Goal: Navigation & Orientation: Find specific page/section

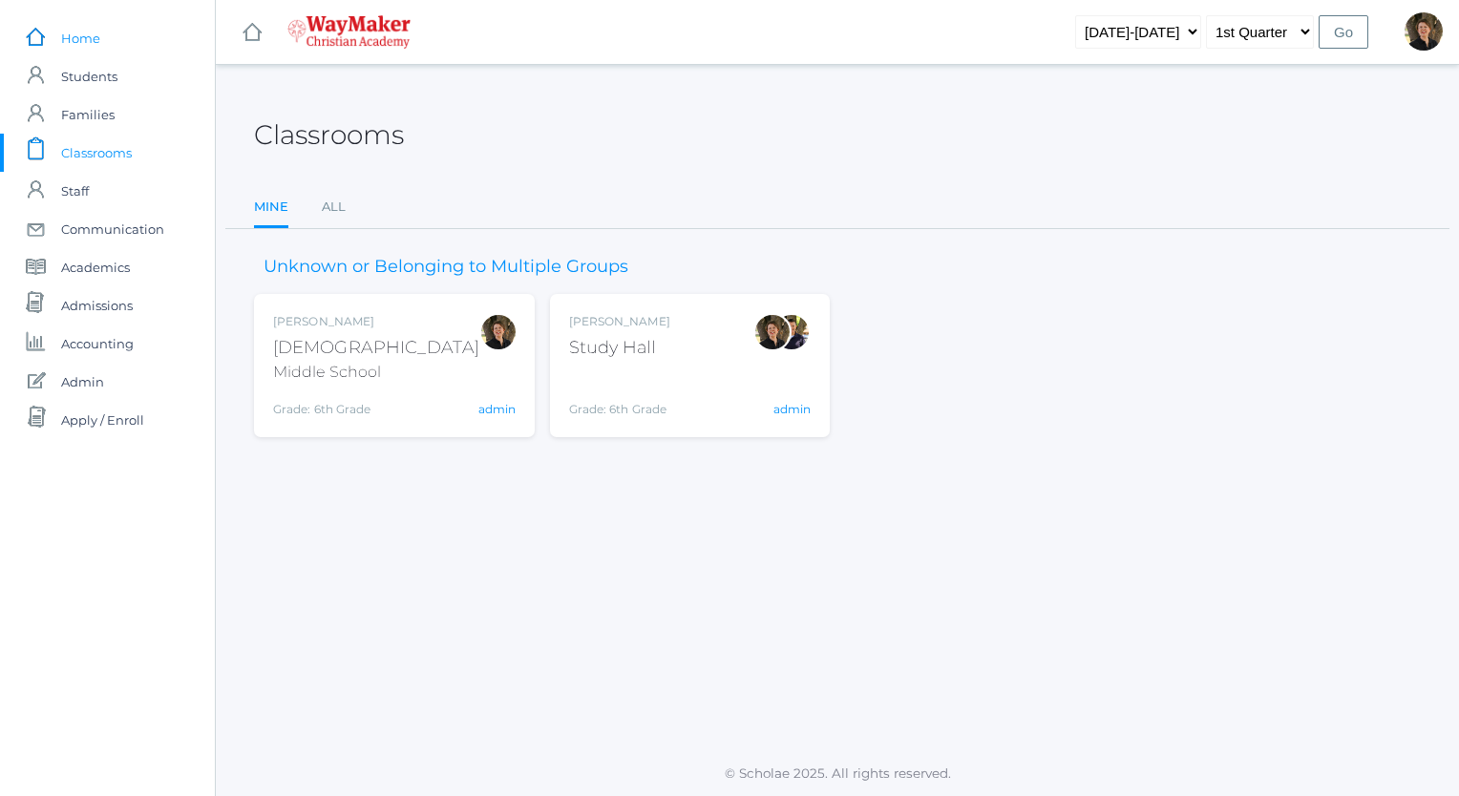
click at [78, 38] on span "Home" at bounding box center [80, 38] width 39 height 38
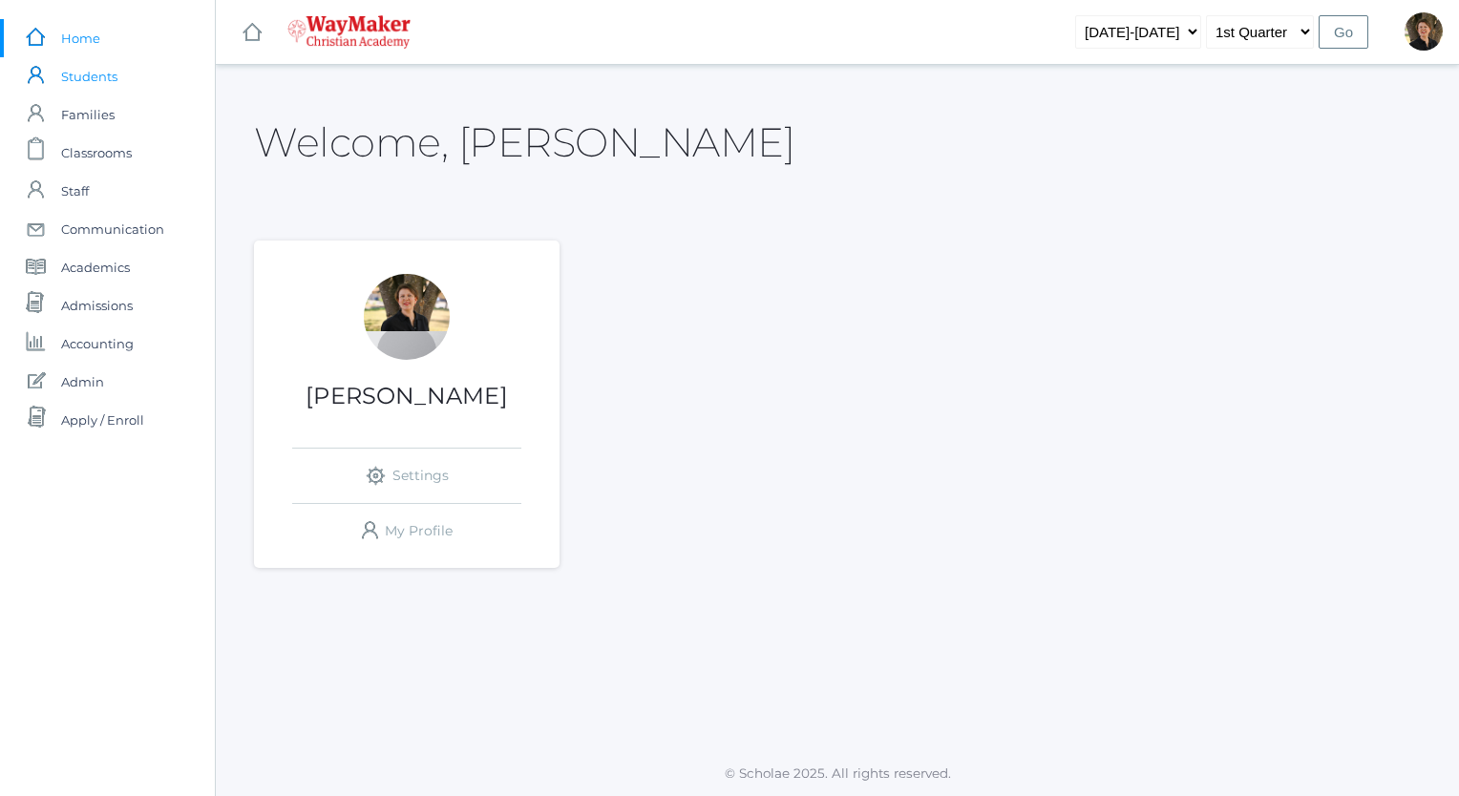
click at [88, 74] on span "Students" at bounding box center [89, 76] width 56 height 38
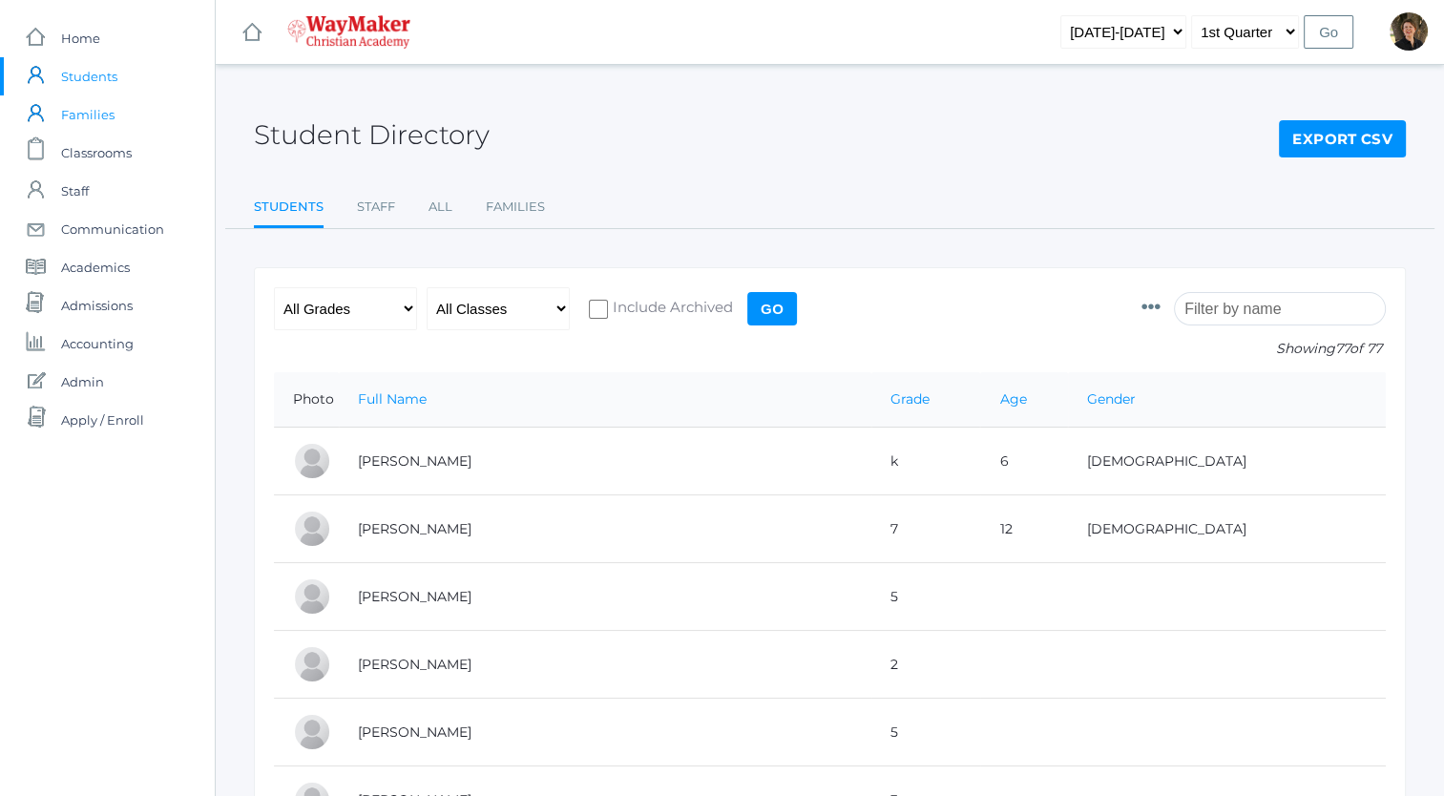
click at [95, 115] on span "Families" at bounding box center [87, 114] width 53 height 38
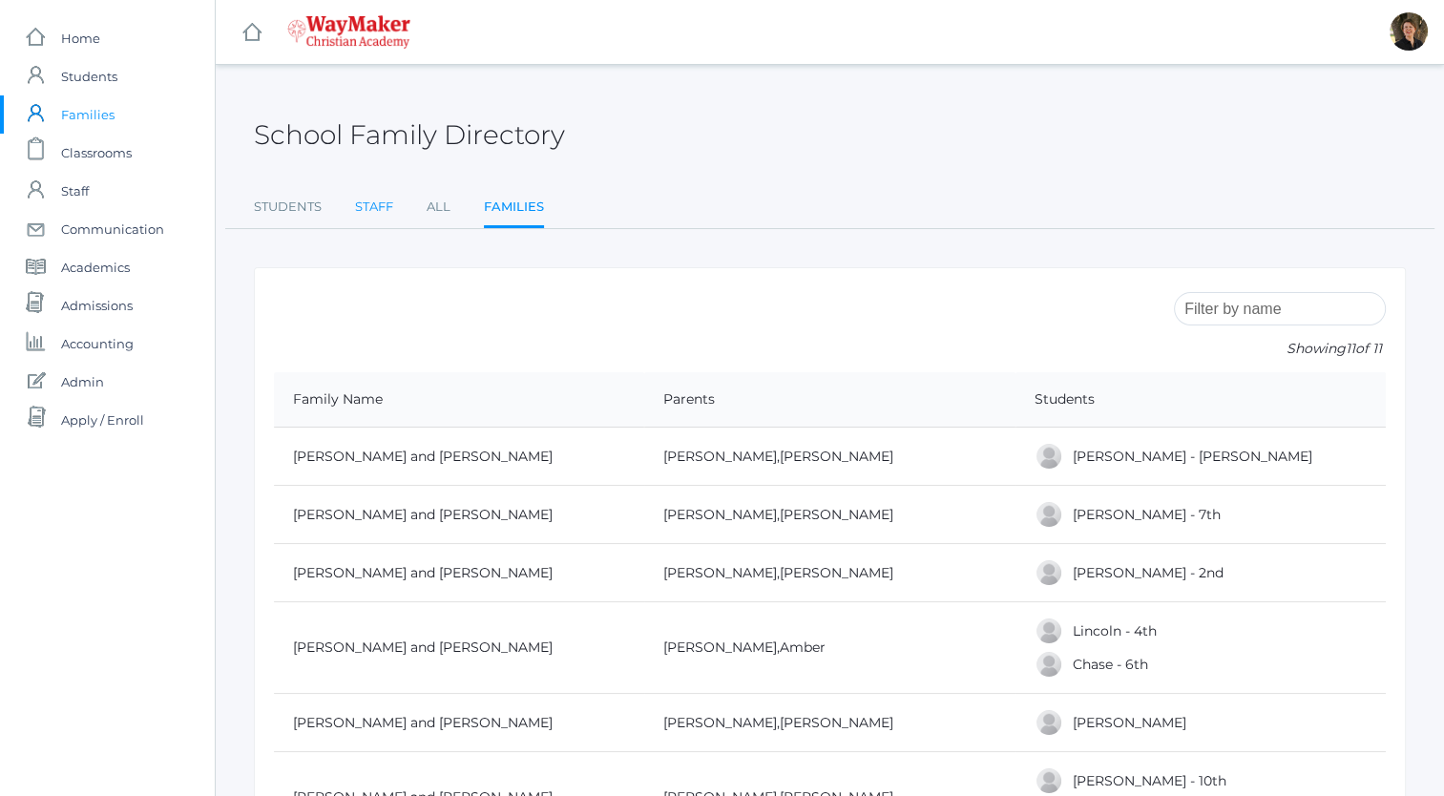
click at [376, 205] on link "Staff" at bounding box center [374, 207] width 38 height 38
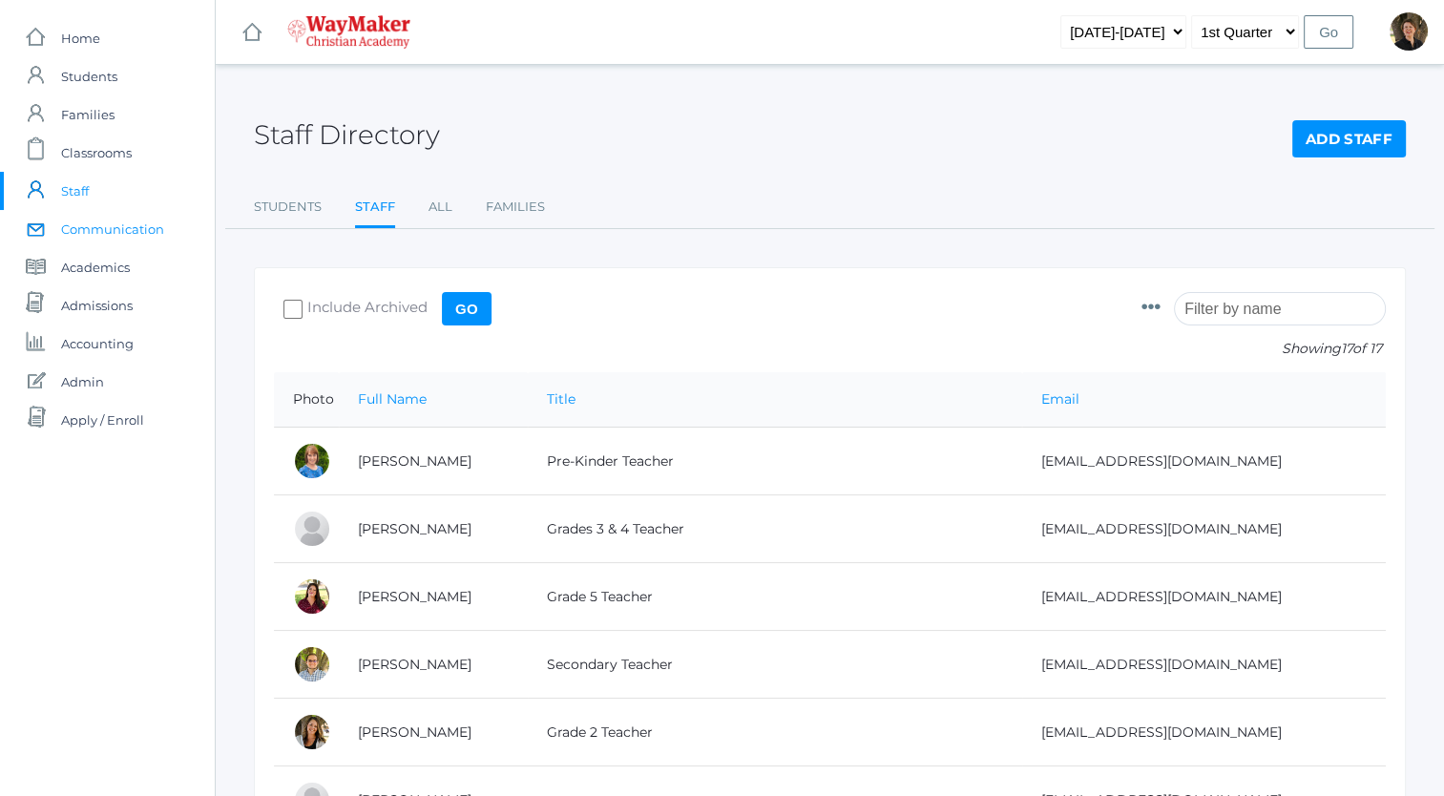
click at [132, 230] on span "Communication" at bounding box center [112, 229] width 103 height 38
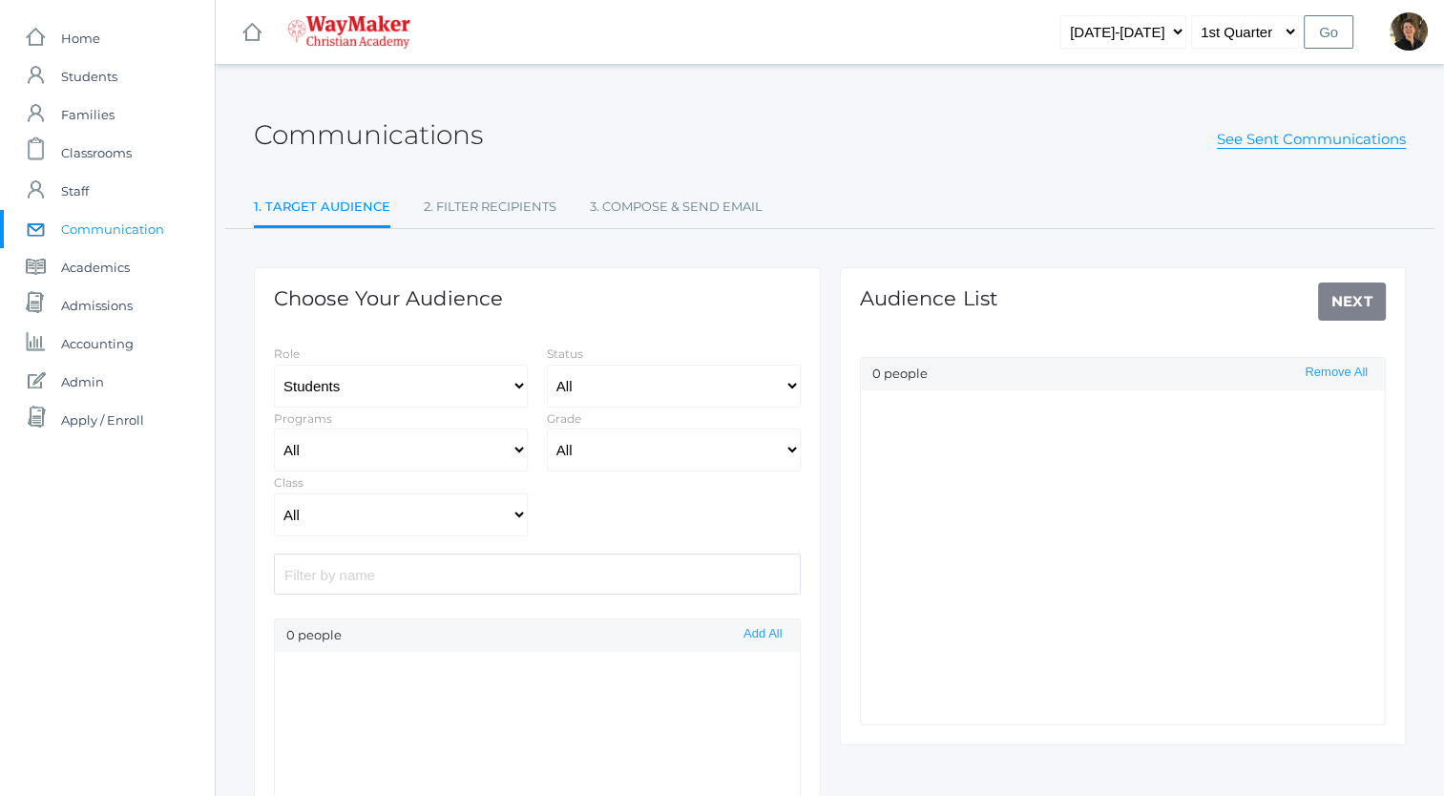
select select "Enrolled"
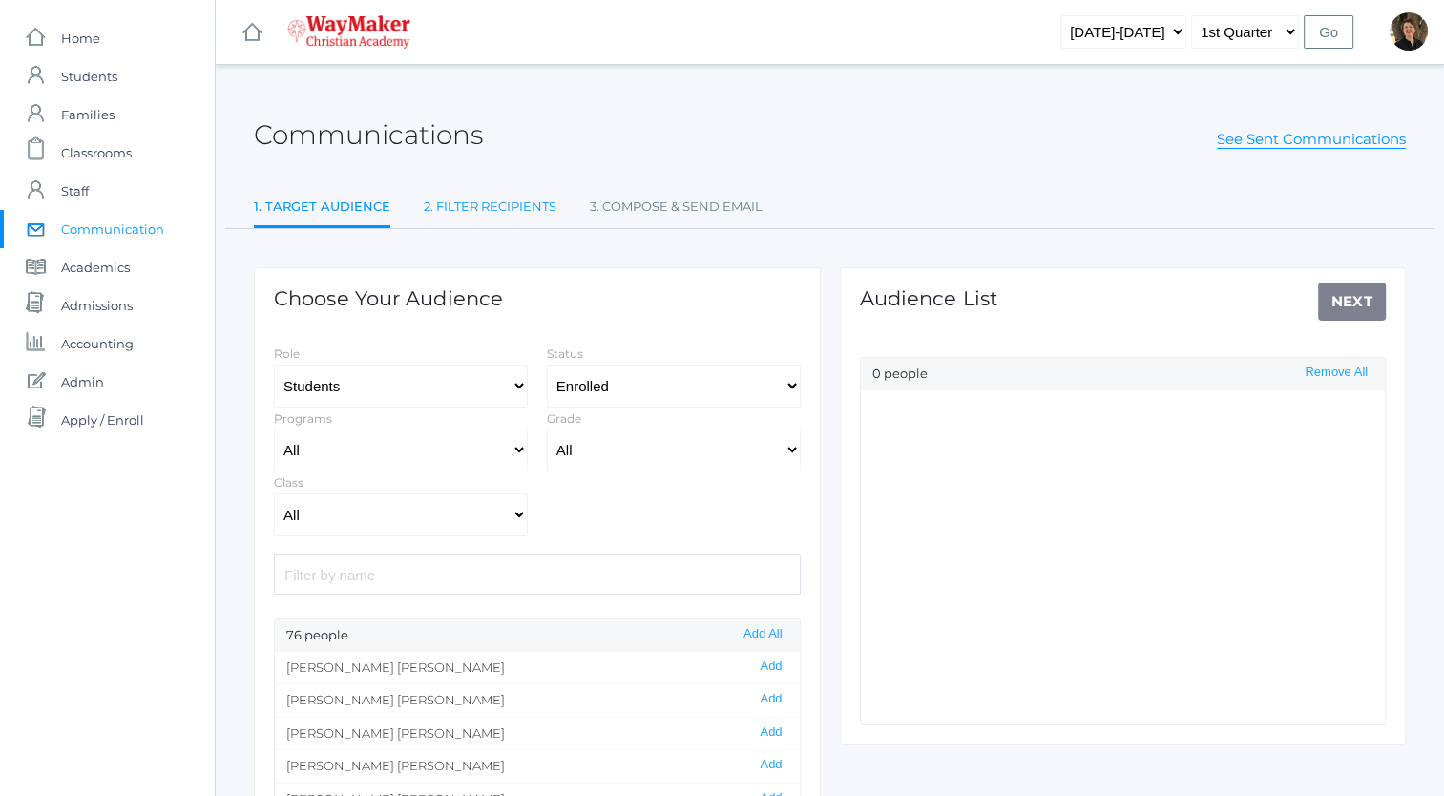
click at [479, 204] on link "2. Filter Recipients" at bounding box center [490, 207] width 133 height 38
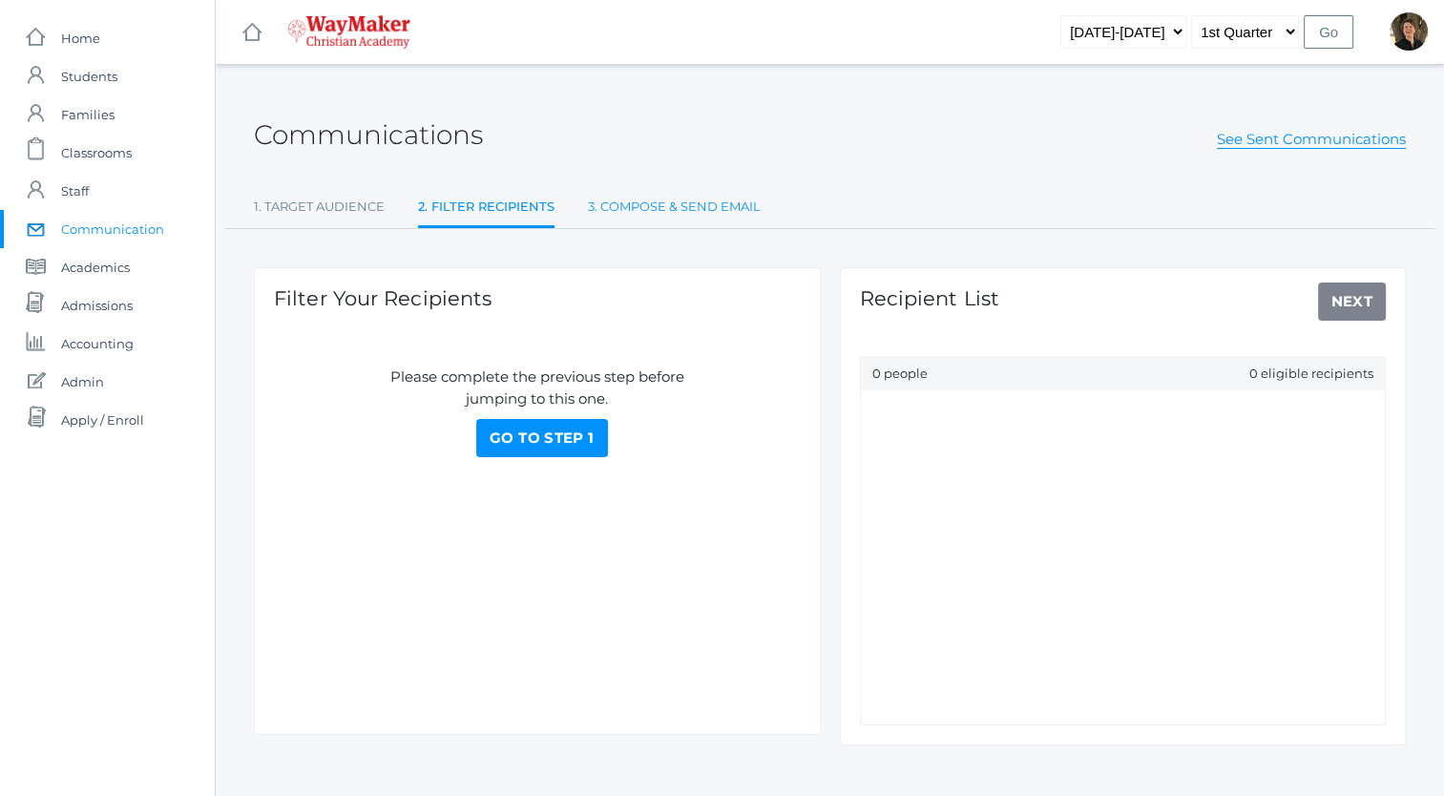
click at [626, 206] on link "3. Compose & Send Email" at bounding box center [674, 207] width 173 height 38
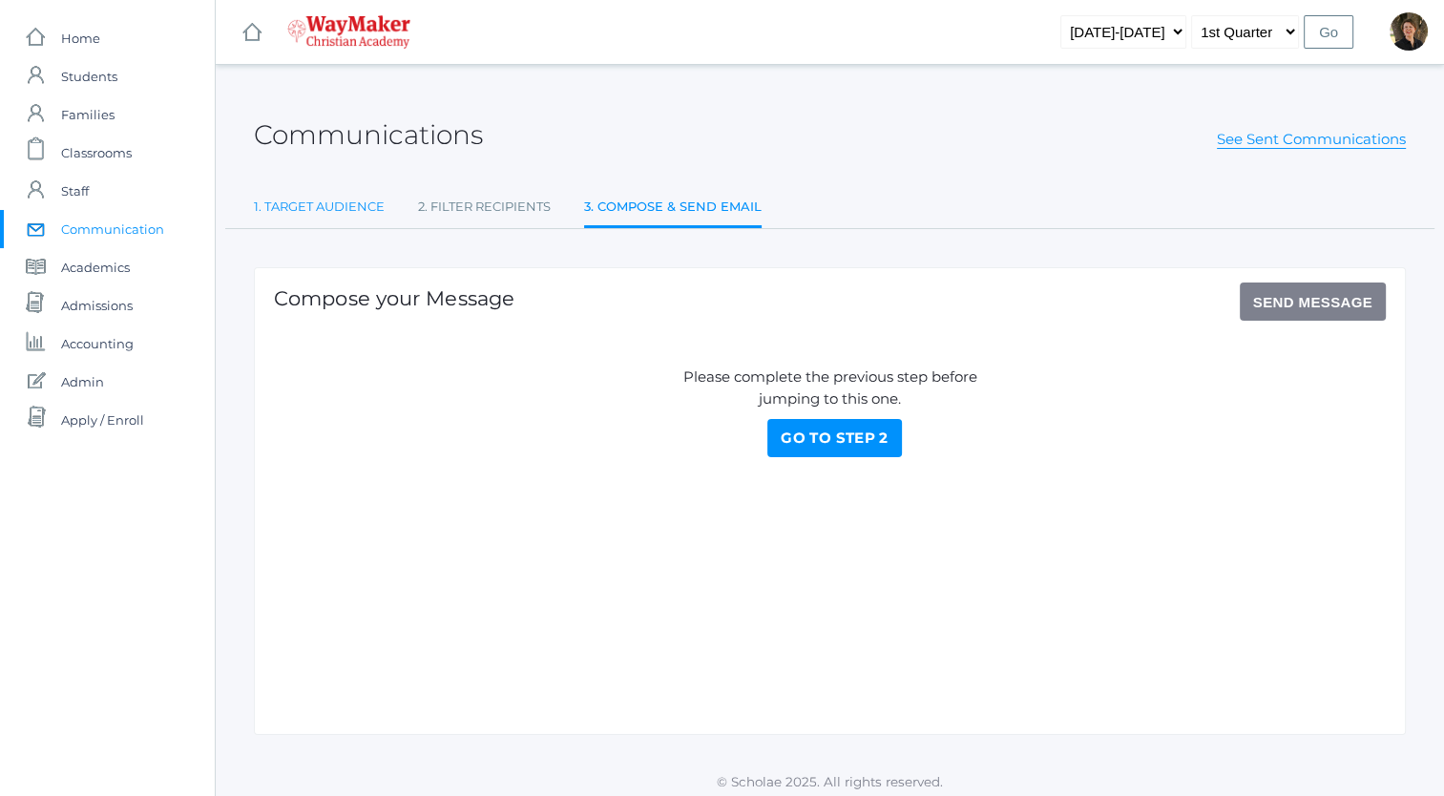
click at [326, 203] on link "1. Target Audience" at bounding box center [319, 207] width 131 height 38
select select "Enrolled"
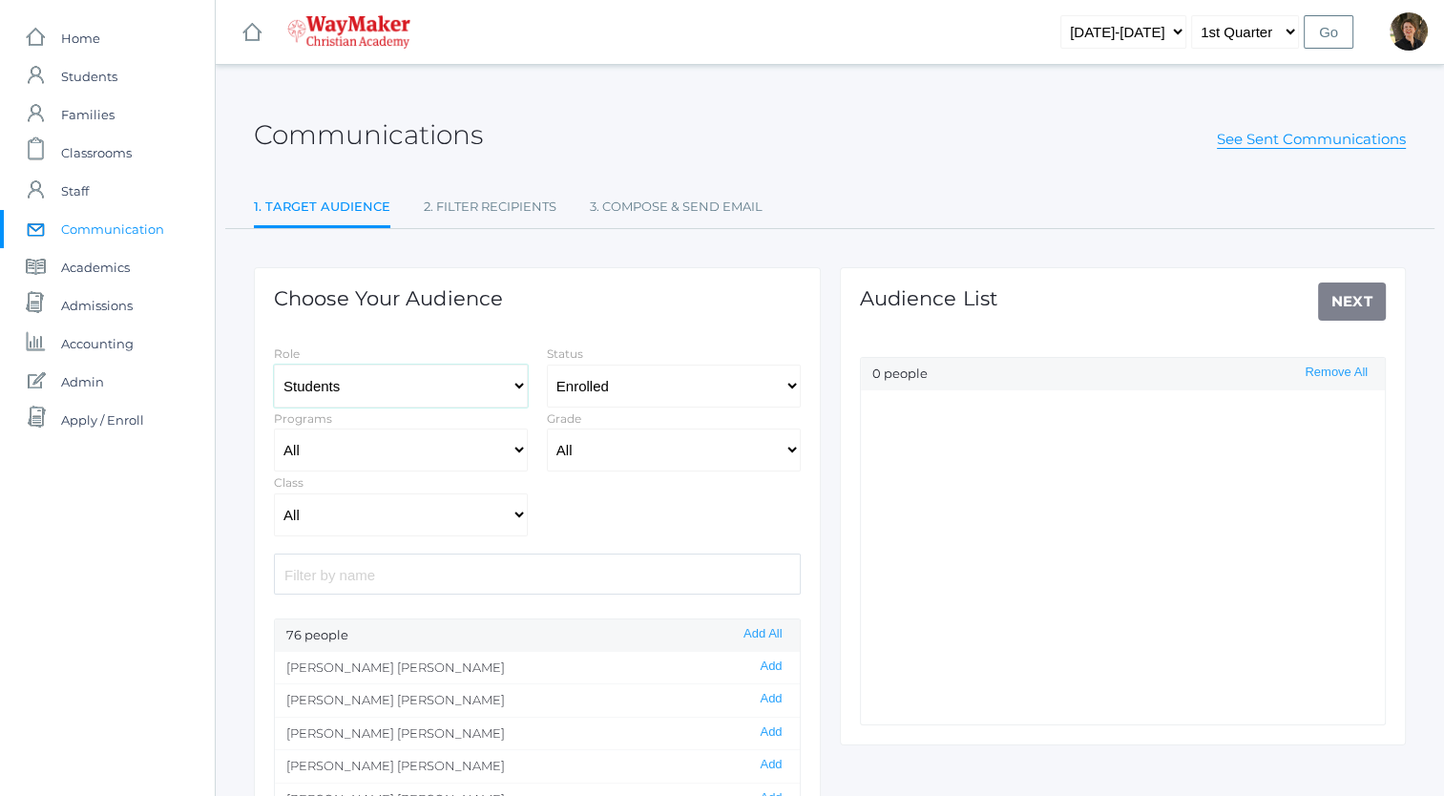
click at [515, 384] on select "Students Staff" at bounding box center [401, 386] width 254 height 43
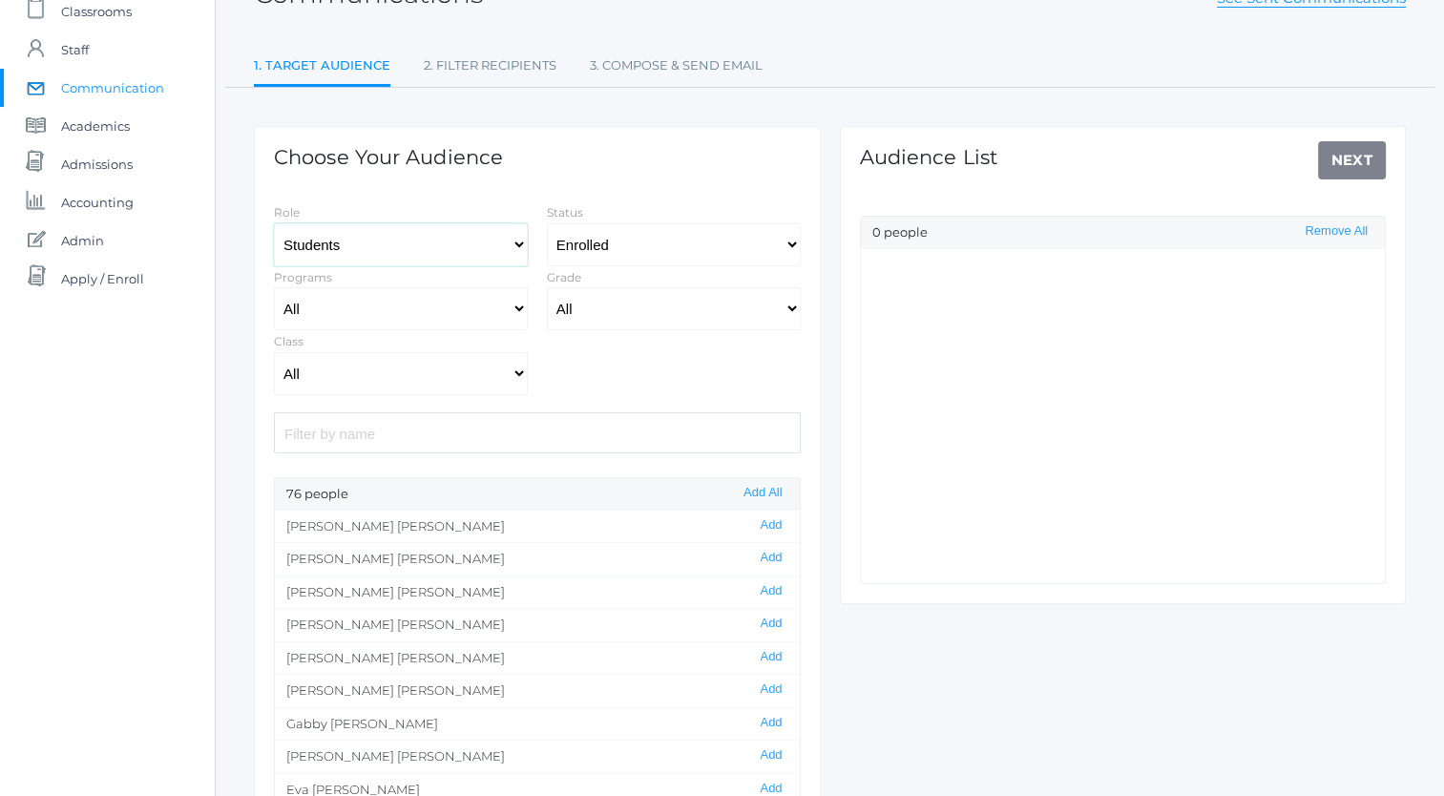
scroll to position [296, 0]
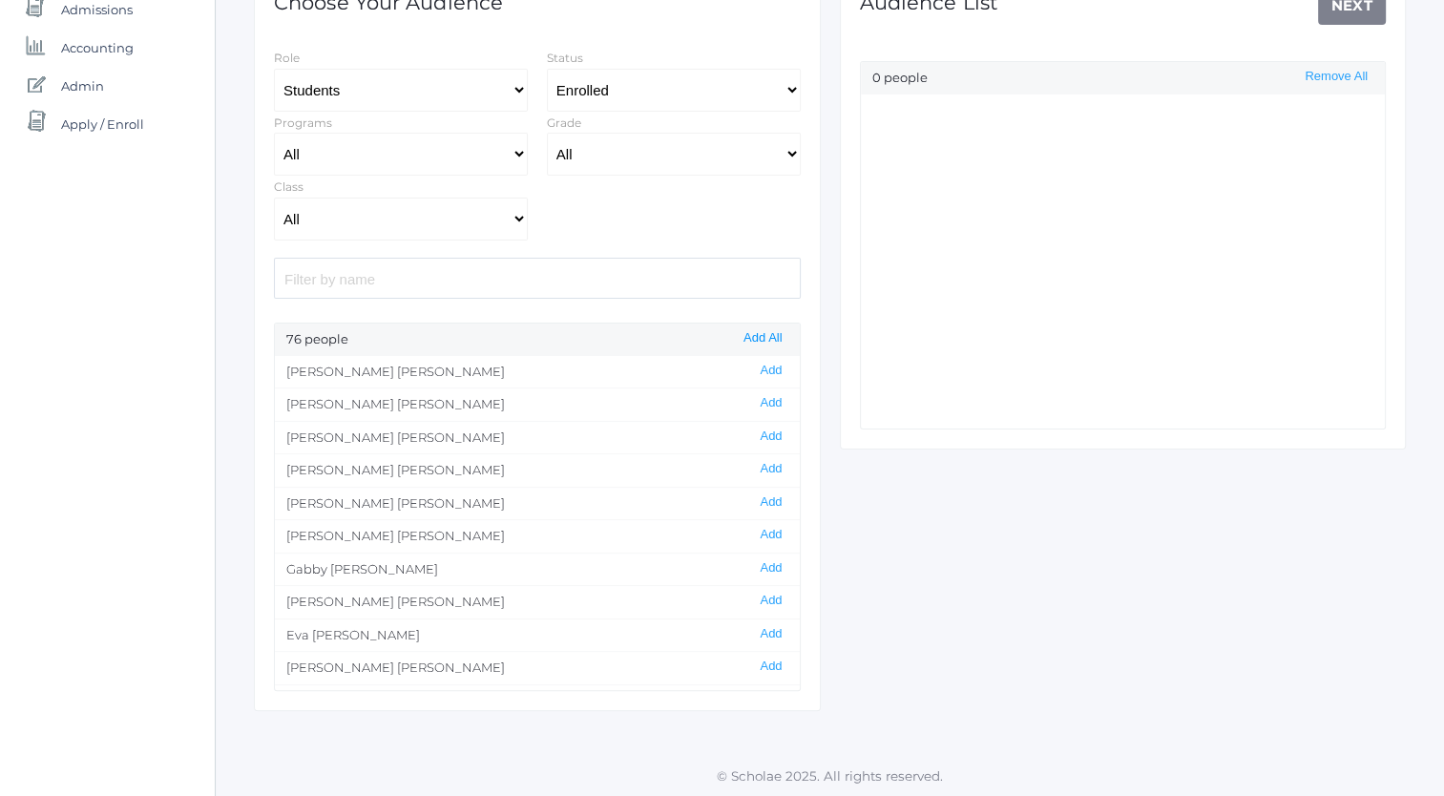
click at [756, 334] on button "Add All" at bounding box center [763, 338] width 50 height 16
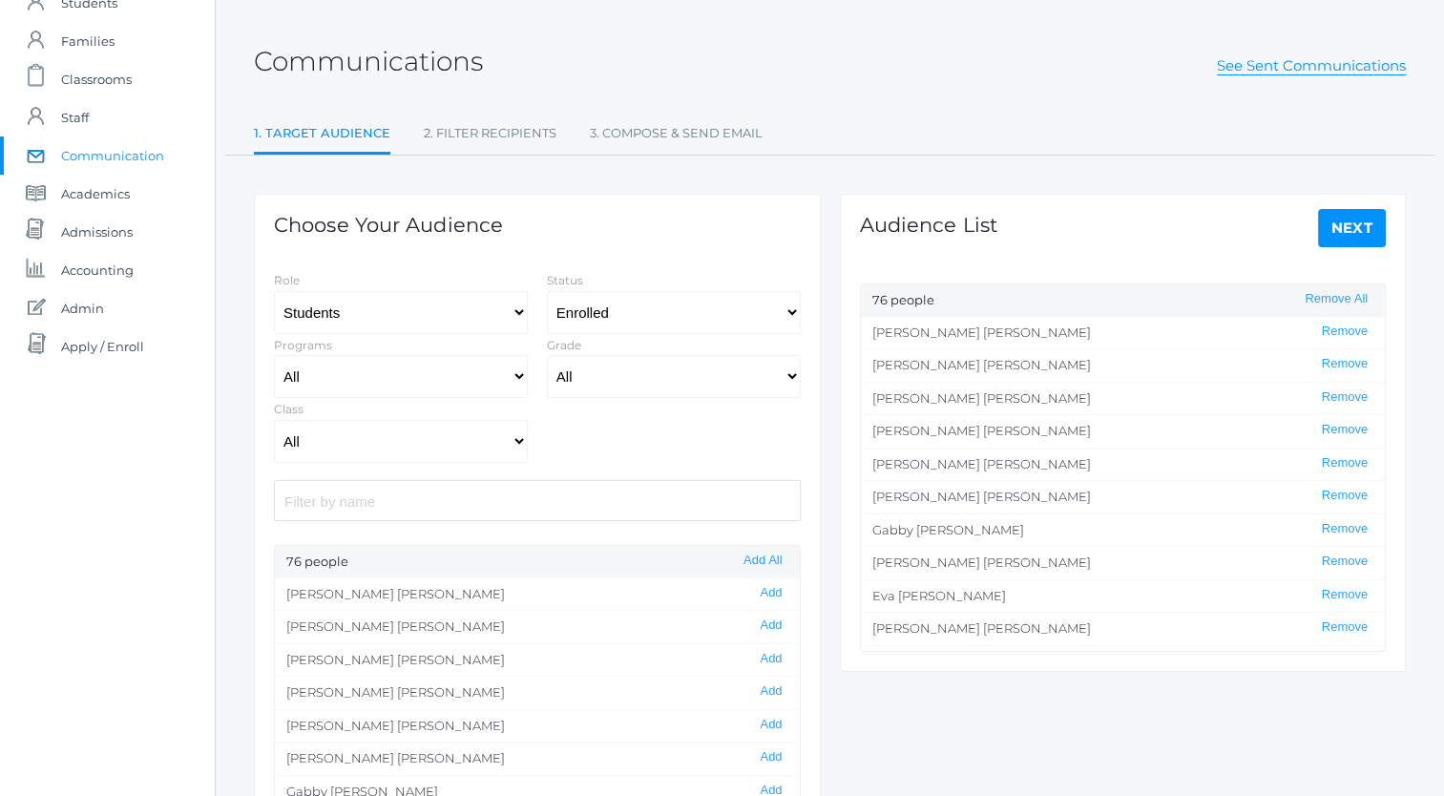
scroll to position [0, 0]
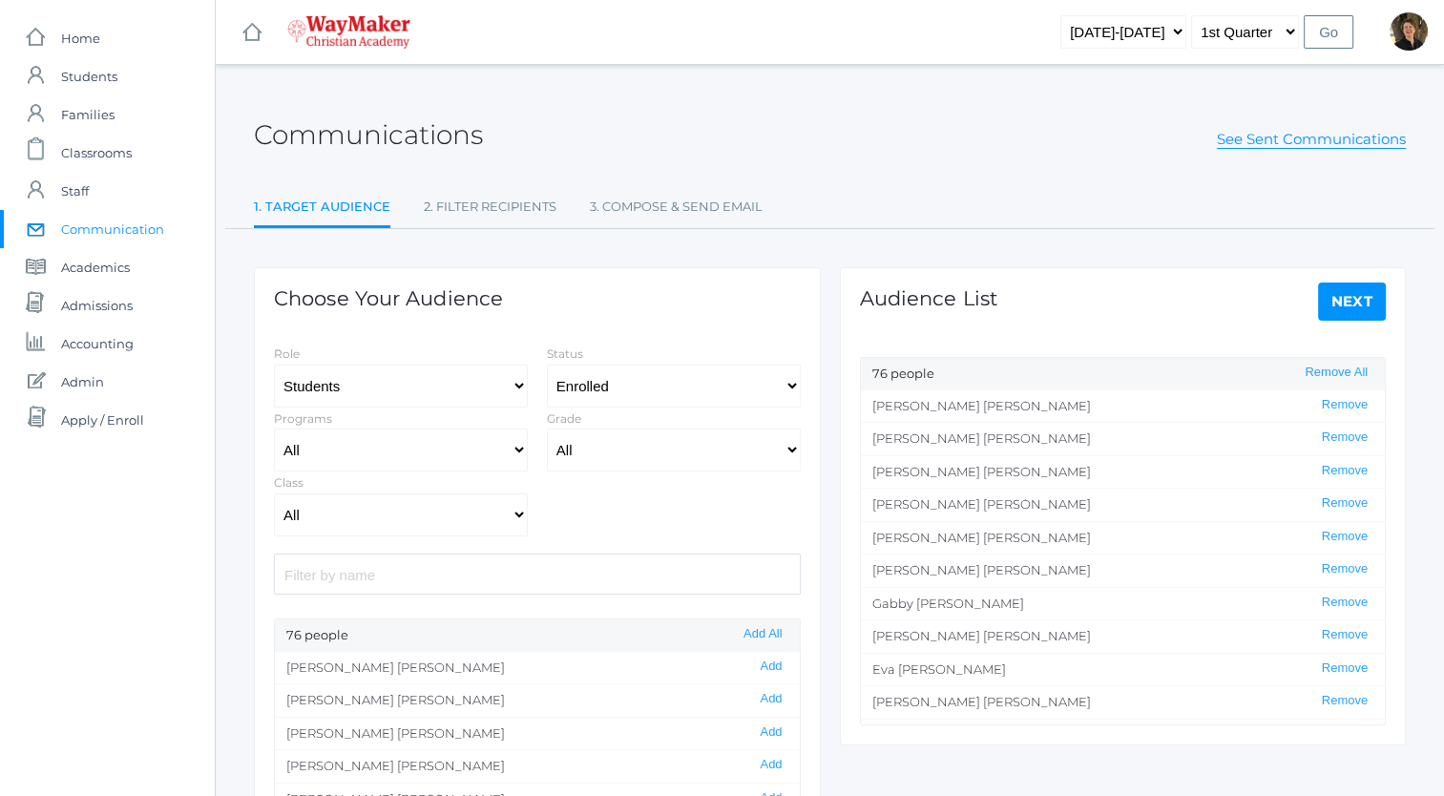
click at [1359, 303] on link "Next" at bounding box center [1352, 302] width 69 height 38
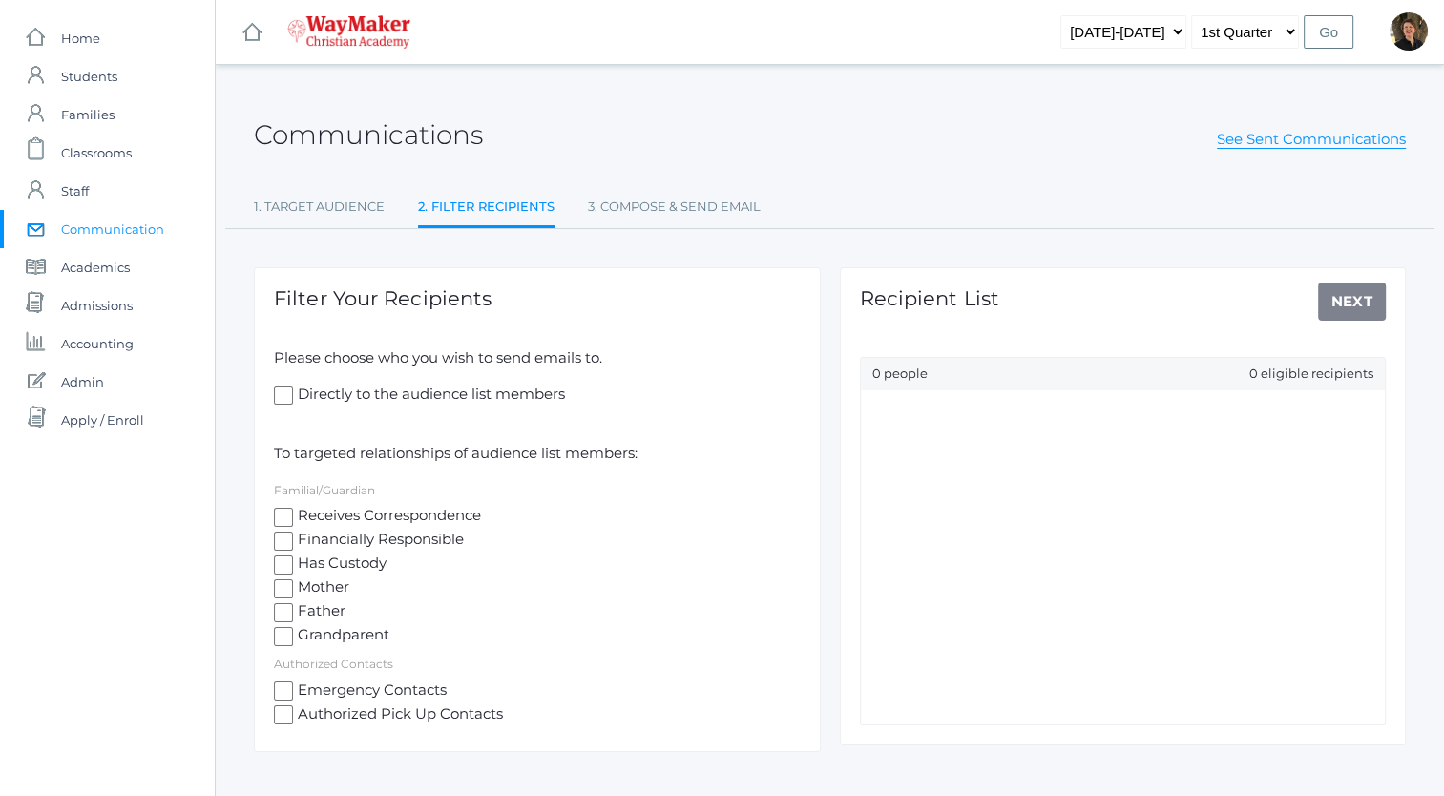
click at [284, 514] on input "Receives Correspondence" at bounding box center [283, 517] width 19 height 19
checkbox input "true"
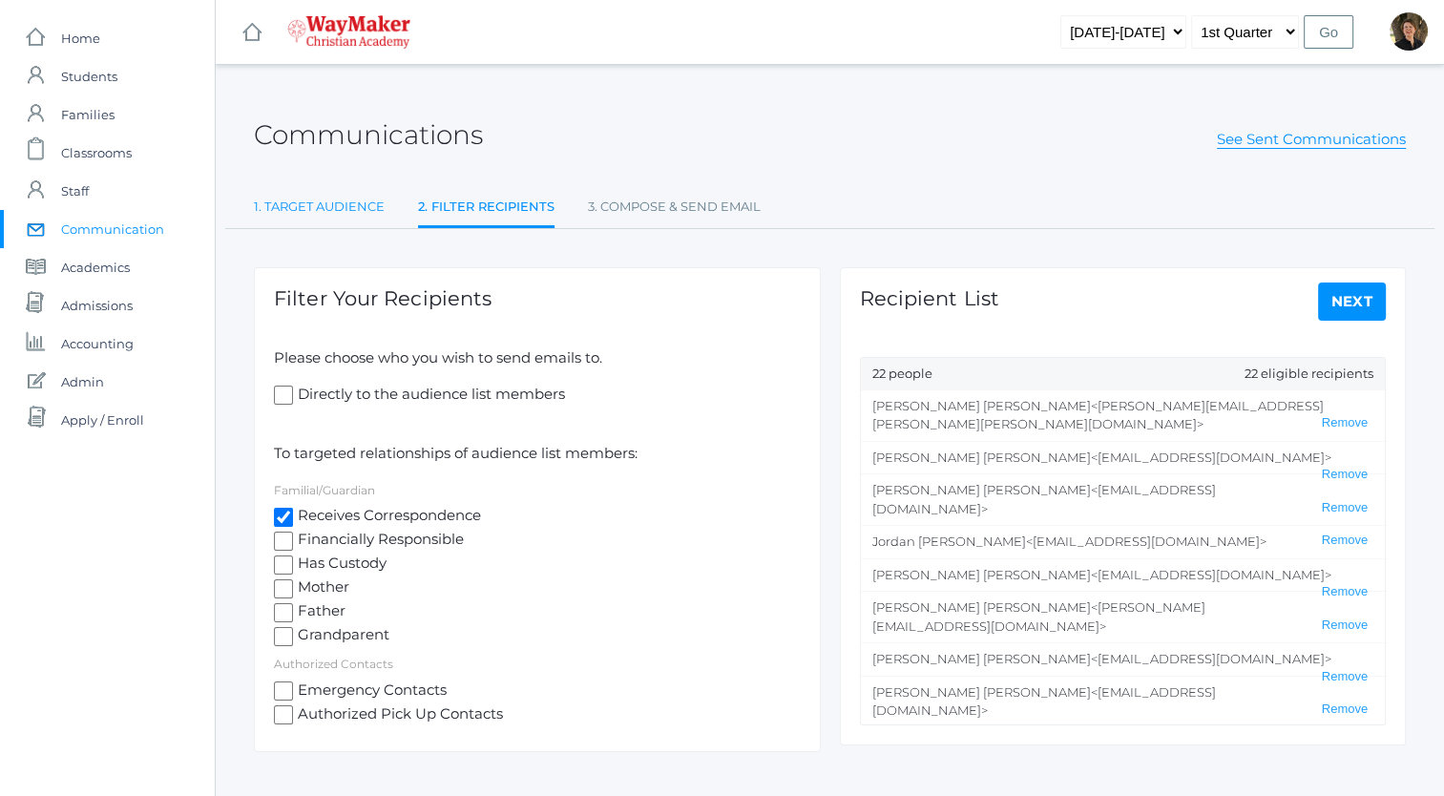
click at [323, 201] on link "1. Target Audience" at bounding box center [319, 207] width 131 height 38
select select "Enrolled"
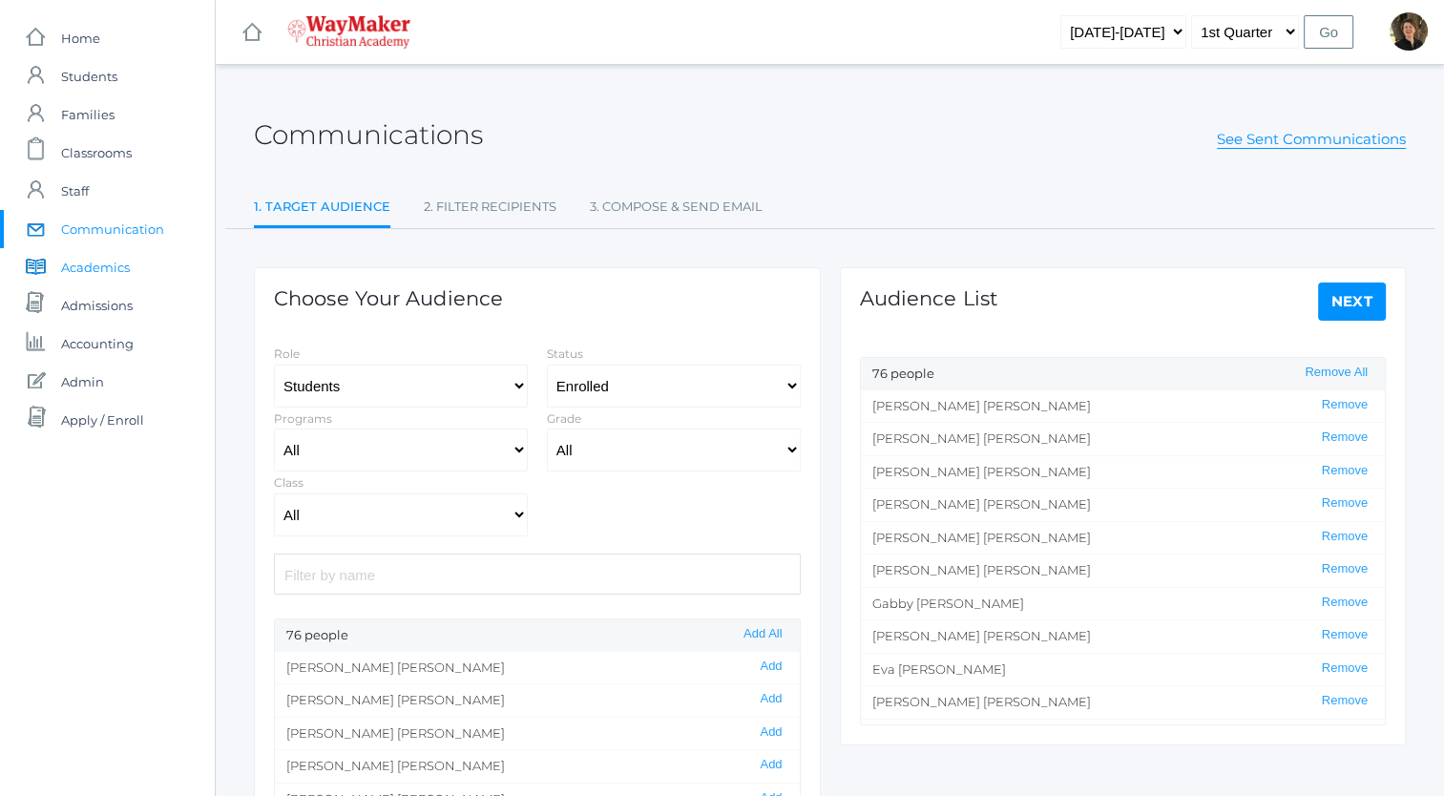
click at [103, 265] on span "Academics" at bounding box center [95, 267] width 69 height 38
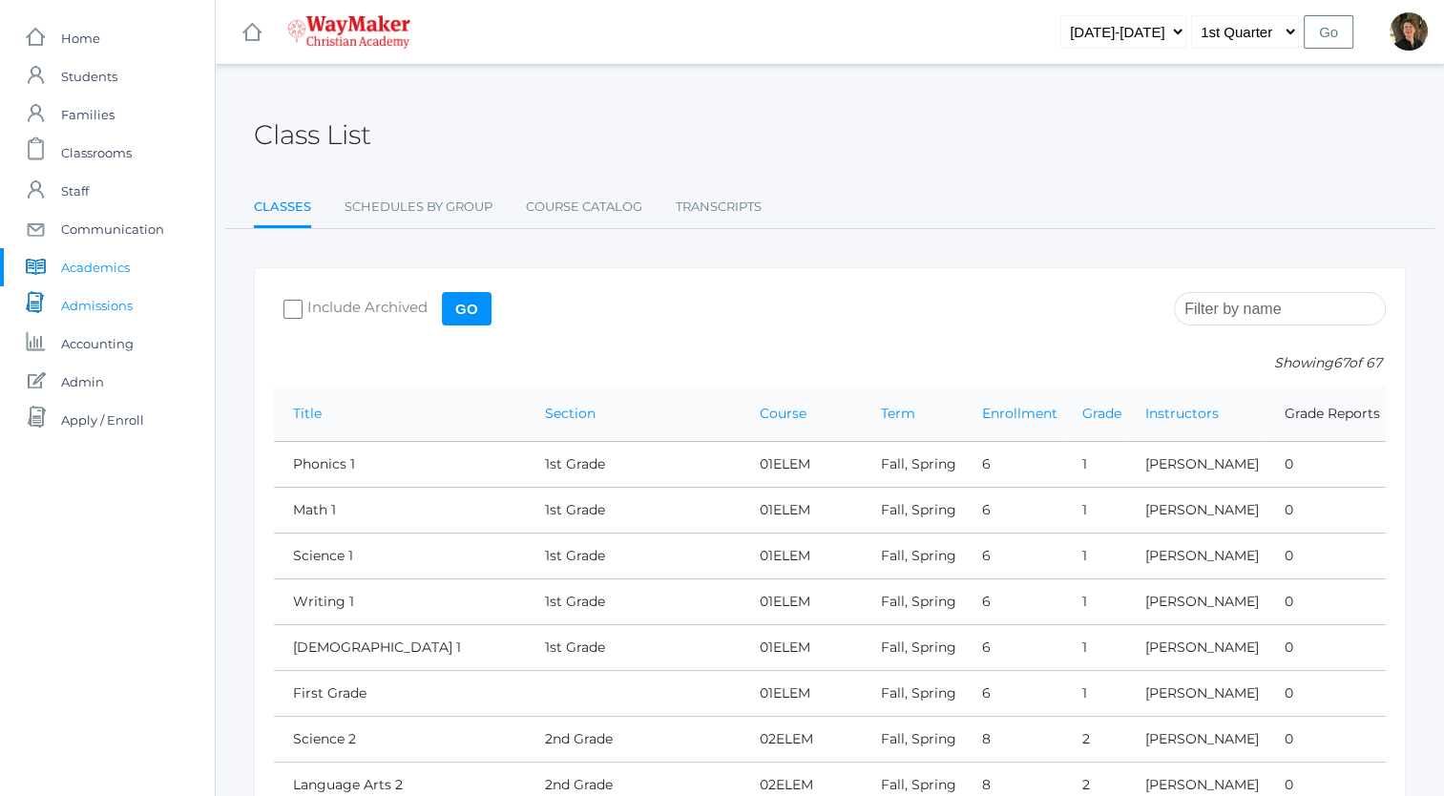
click at [96, 305] on span "Admissions" at bounding box center [97, 305] width 72 height 38
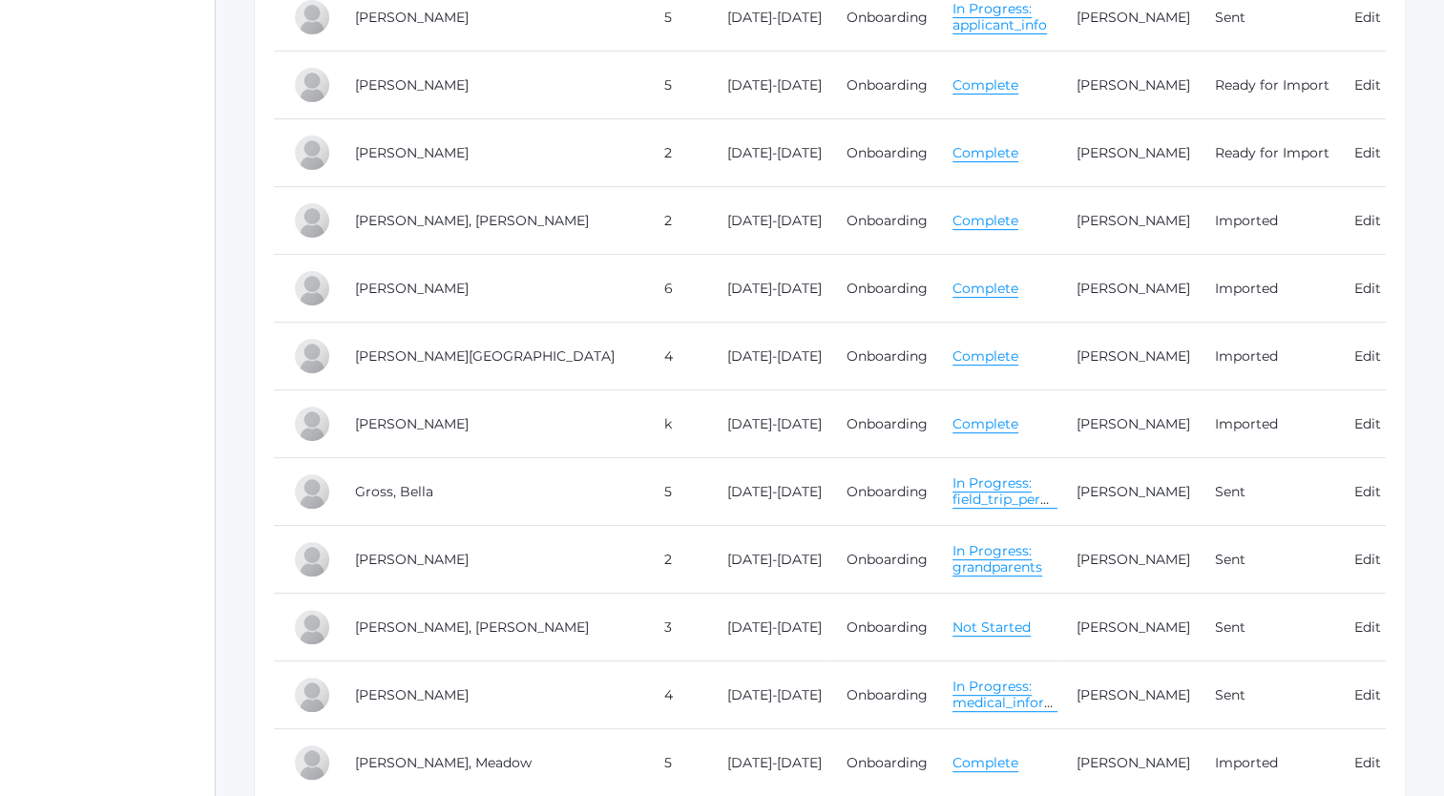
scroll to position [599, 0]
click at [591, 578] on td "Hardisty, Macy" at bounding box center [490, 560] width 309 height 68
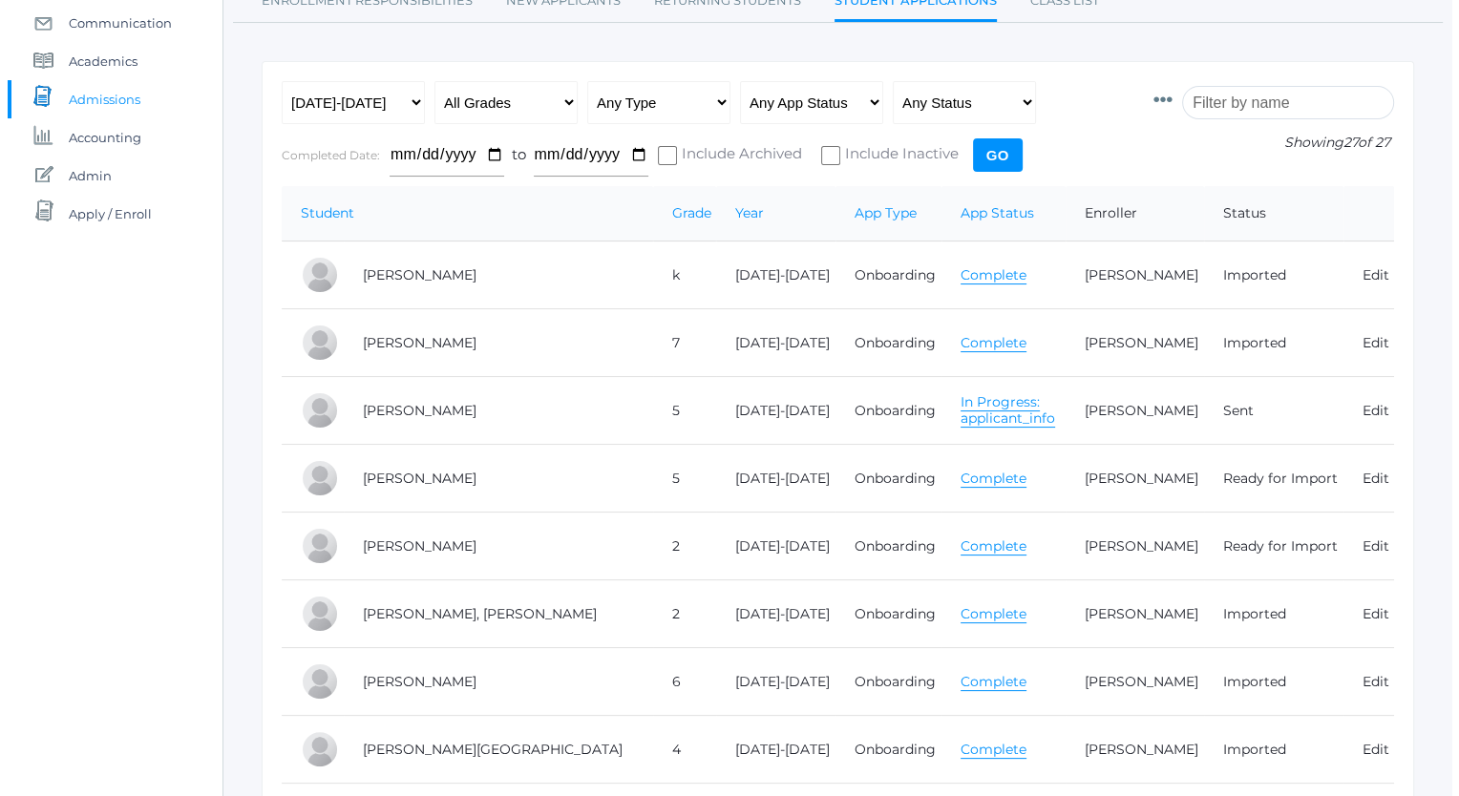
scroll to position [0, 0]
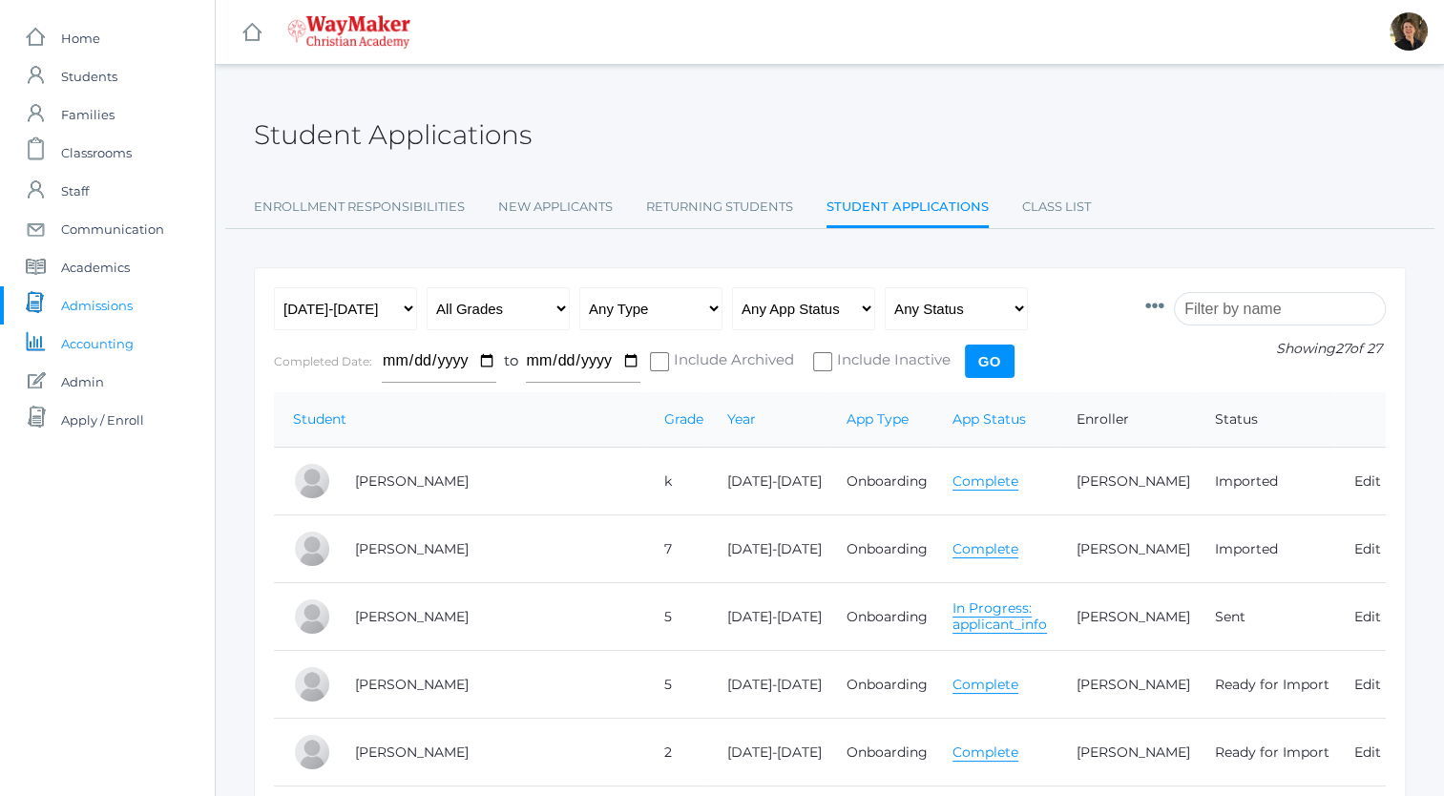
click at [98, 342] on span "Accounting" at bounding box center [97, 344] width 73 height 38
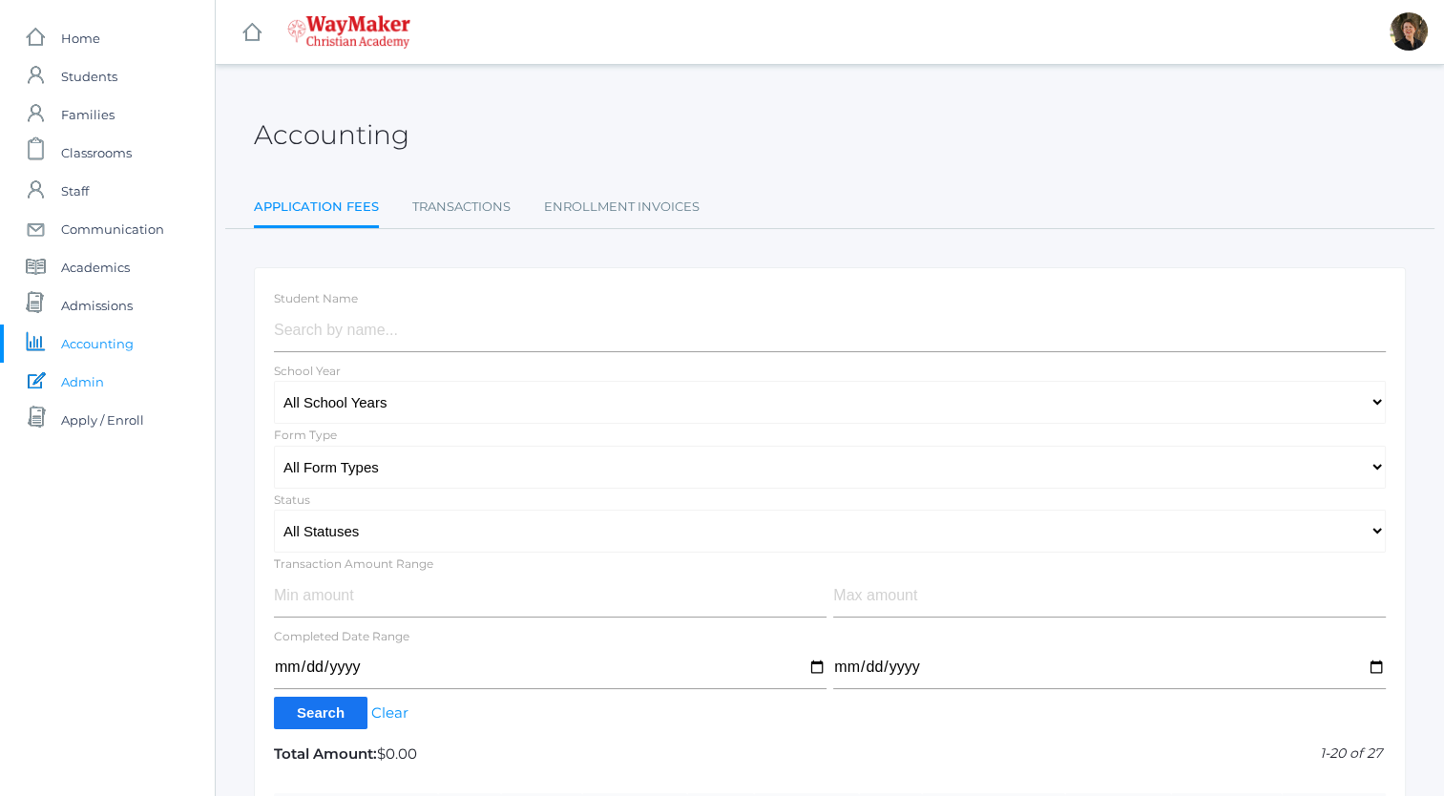
click at [92, 379] on span "Admin" at bounding box center [82, 382] width 43 height 38
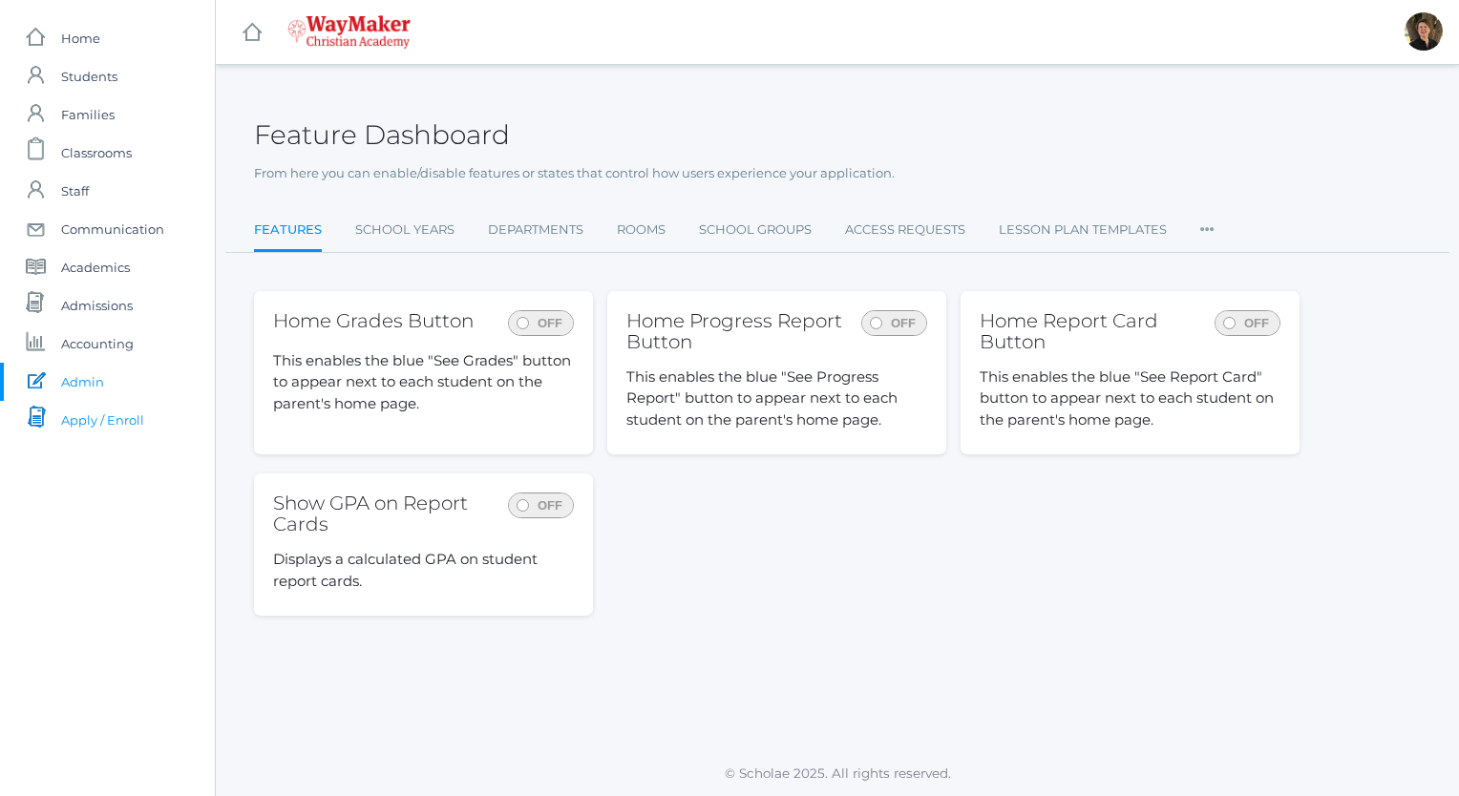
click at [94, 418] on span "Apply / Enroll" at bounding box center [102, 420] width 83 height 38
